Goal: Task Accomplishment & Management: Manage account settings

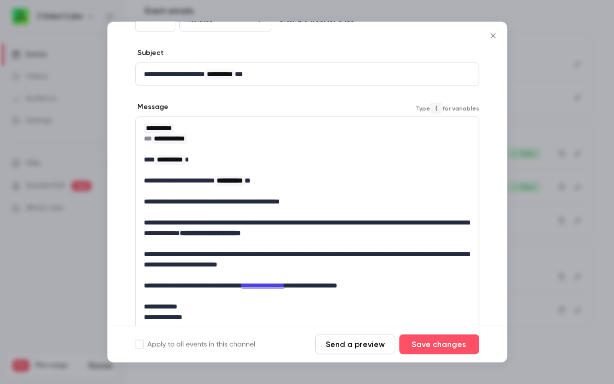
scroll to position [84, 0]
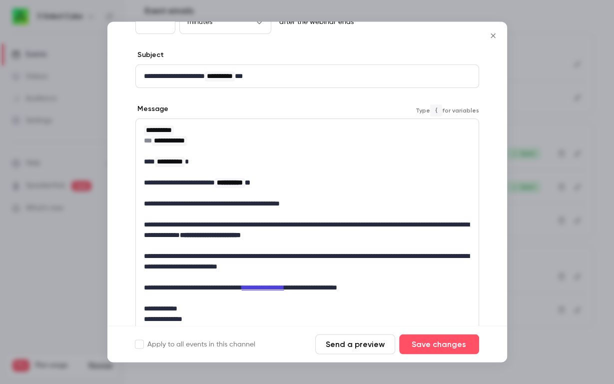
click at [491, 39] on icon "Close" at bounding box center [493, 36] width 12 height 8
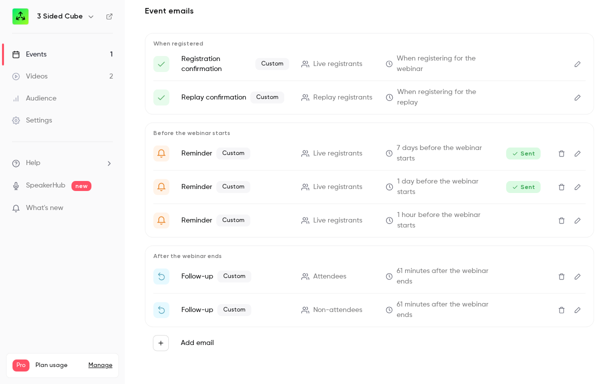
scroll to position [0, 0]
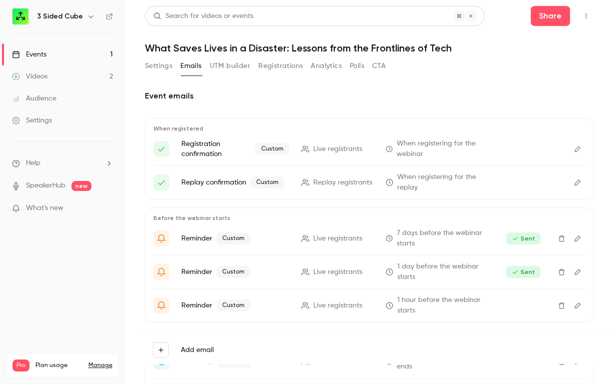
click at [40, 53] on div "Events" at bounding box center [29, 54] width 34 height 10
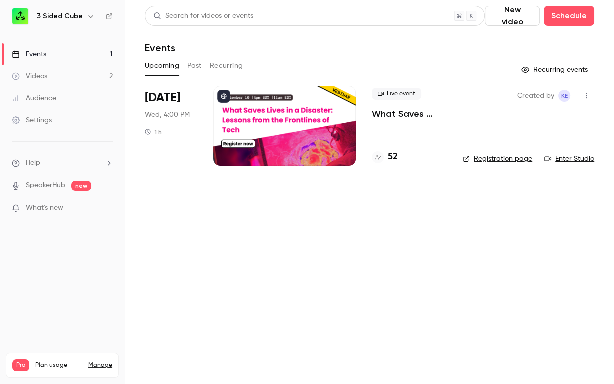
click at [70, 12] on h6 "3 Sided Cube" at bounding box center [60, 16] width 46 height 10
click at [90, 15] on icon "button" at bounding box center [91, 16] width 8 height 8
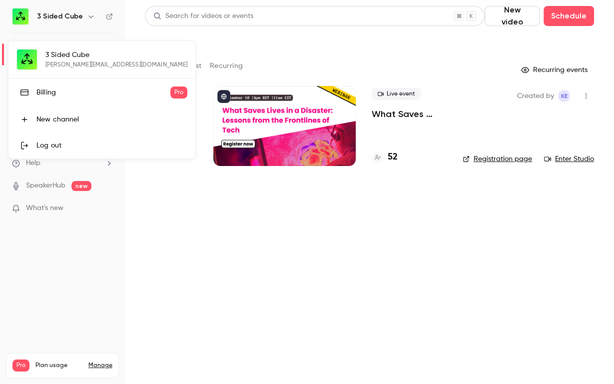
click at [53, 140] on div "Log out" at bounding box center [111, 145] width 151 height 10
